Goal: Task Accomplishment & Management: Complete application form

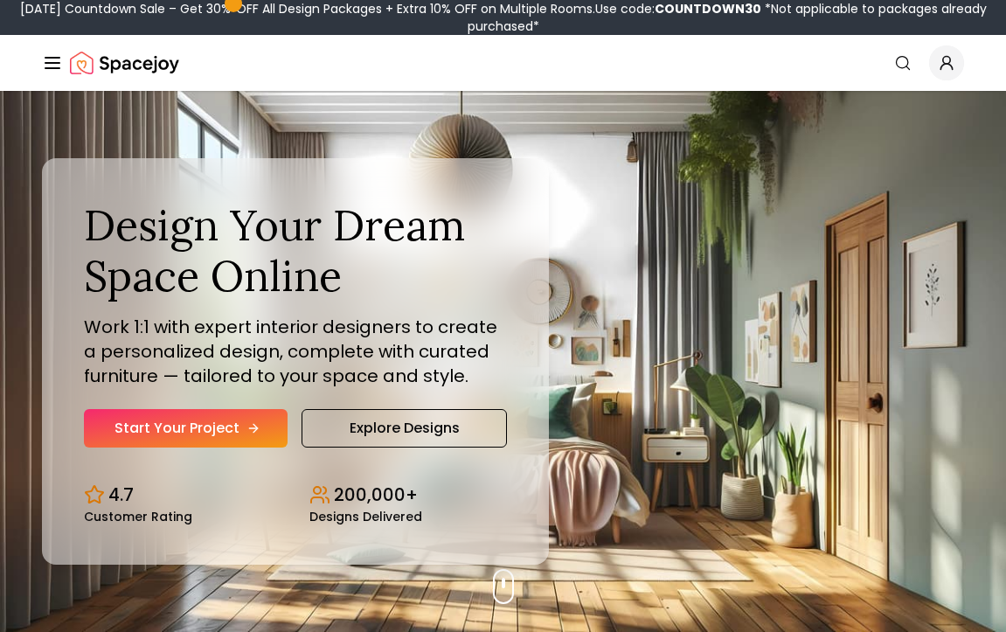
click at [232, 416] on link "Start Your Project" at bounding box center [186, 428] width 204 height 38
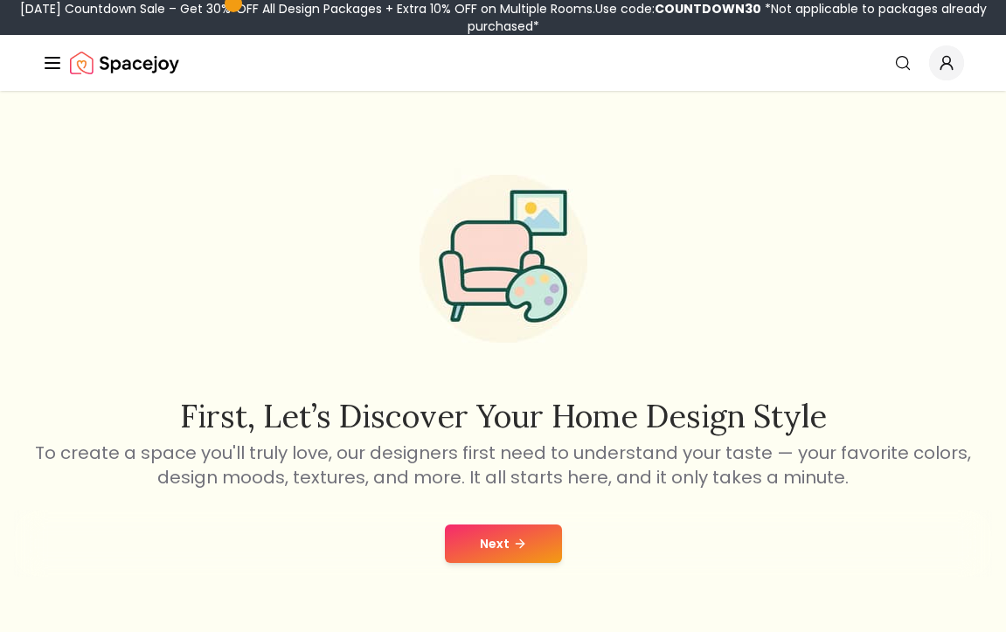
click at [510, 537] on button "Next" at bounding box center [503, 543] width 117 height 38
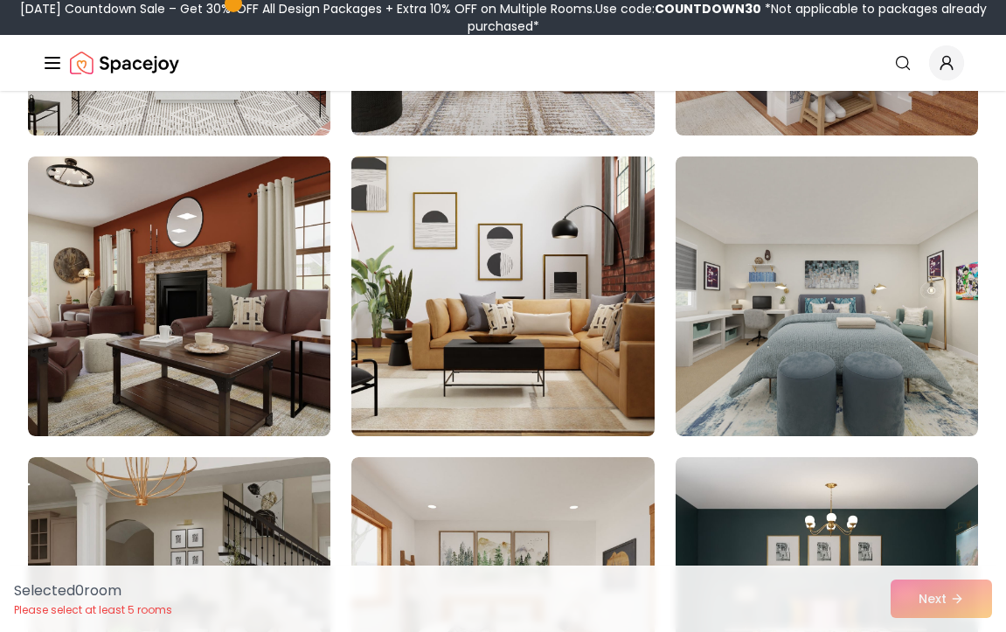
scroll to position [1909, 0]
